Goal: Task Accomplishment & Management: Manage account settings

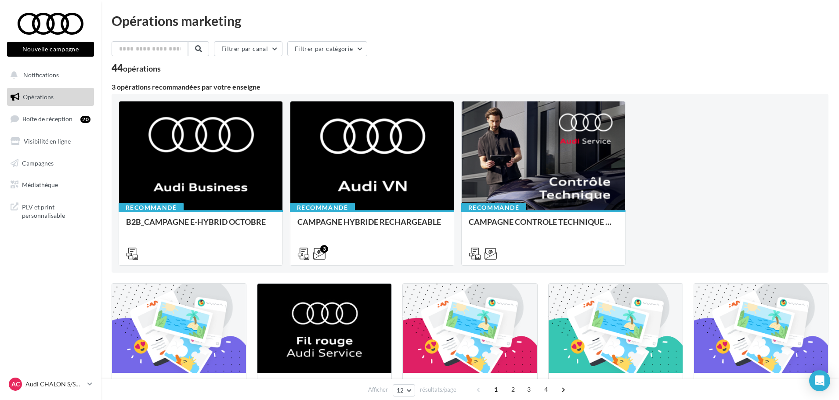
scroll to position [44, 0]
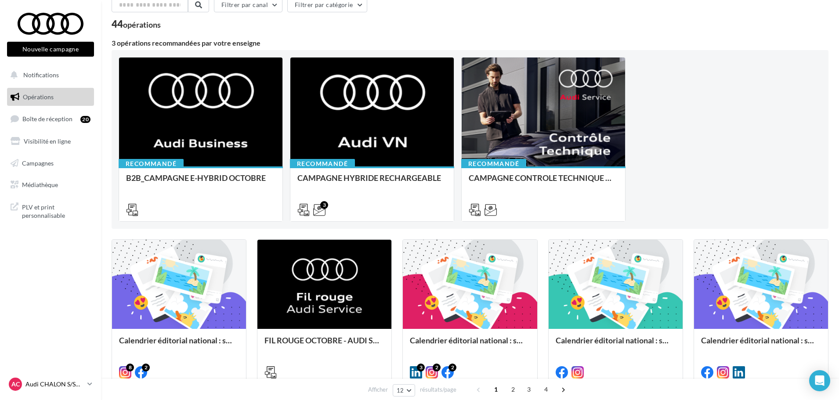
click at [88, 386] on icon at bounding box center [89, 383] width 5 height 7
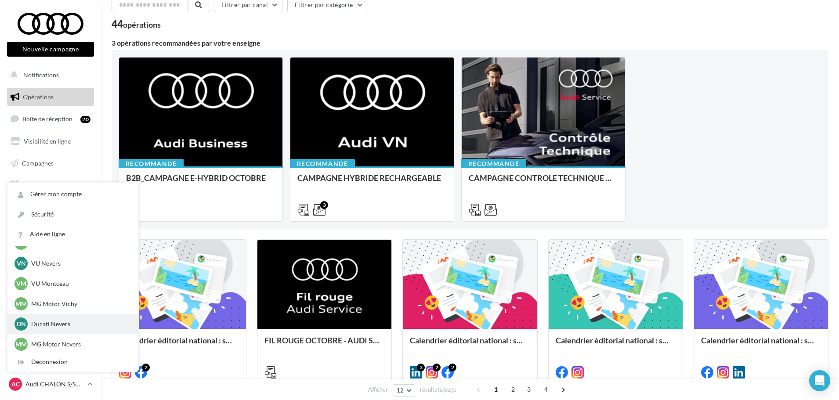
scroll to position [667, 0]
click at [76, 325] on p "Ducati Nevers" at bounding box center [79, 321] width 97 height 9
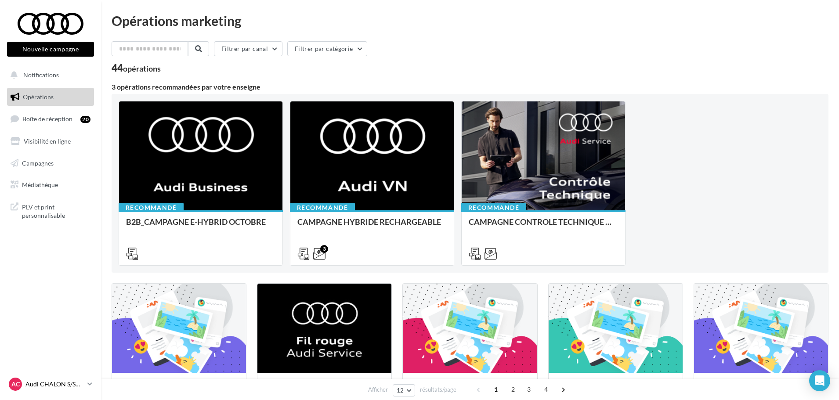
click at [89, 385] on icon at bounding box center [89, 383] width 5 height 7
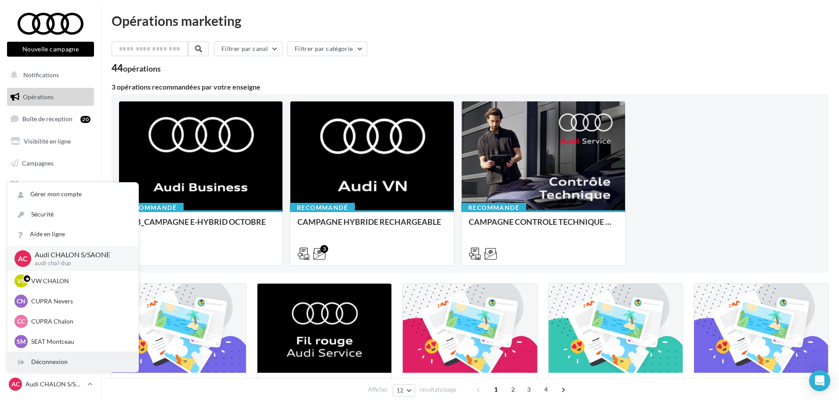
click at [58, 364] on div "Déconnexion" at bounding box center [72, 362] width 131 height 20
